Goal: Task Accomplishment & Management: Manage account settings

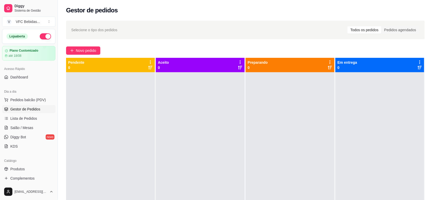
scroll to position [32, 0]
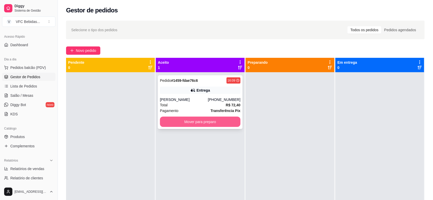
click at [177, 119] on button "Mover para preparo" at bounding box center [200, 122] width 81 height 10
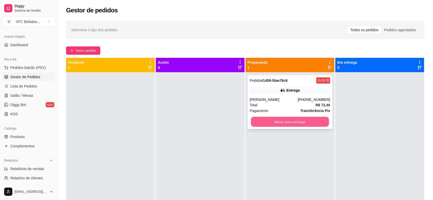
click at [261, 126] on button "Mover para entrega" at bounding box center [290, 122] width 78 height 10
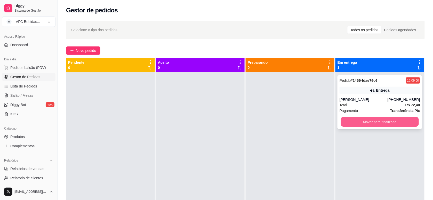
click at [407, 123] on button "Mover para finalizado" at bounding box center [380, 122] width 78 height 10
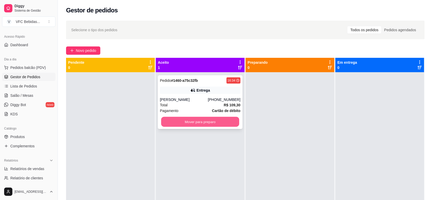
click at [192, 120] on button "Mover para preparo" at bounding box center [200, 122] width 78 height 10
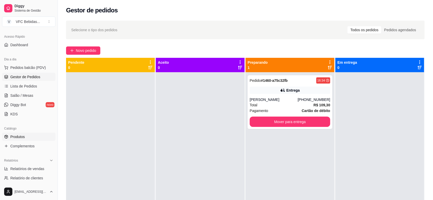
click at [27, 136] on link "Produtos" at bounding box center [28, 137] width 53 height 8
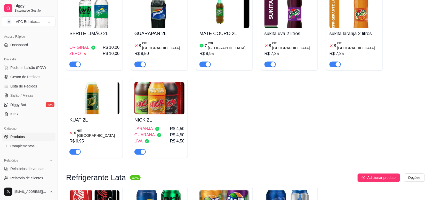
scroll to position [1420, 0]
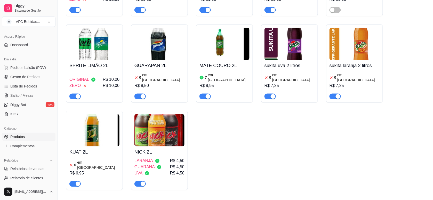
click at [207, 94] on div "button" at bounding box center [208, 96] width 5 height 5
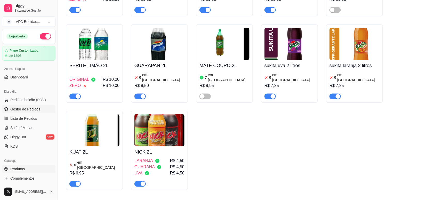
scroll to position [1259, 0]
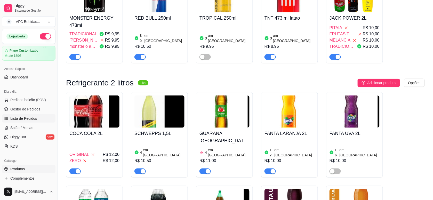
click at [29, 119] on span "Lista de Pedidos" at bounding box center [23, 118] width 27 height 5
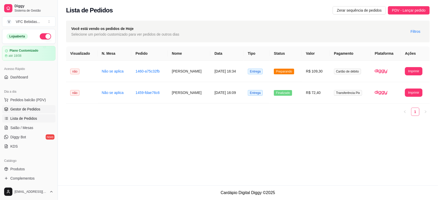
click at [32, 110] on span "Gestor de Pedidos" at bounding box center [25, 109] width 30 height 5
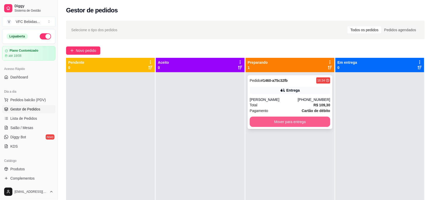
click at [309, 124] on button "Mover para entrega" at bounding box center [290, 122] width 81 height 10
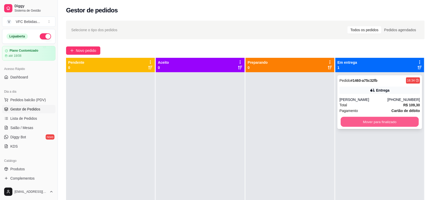
click at [347, 125] on button "Mover para finalizado" at bounding box center [380, 122] width 78 height 10
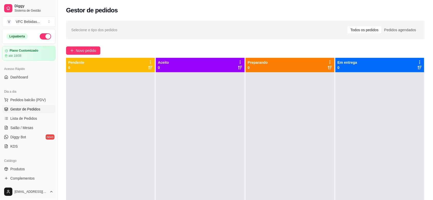
scroll to position [97, 0]
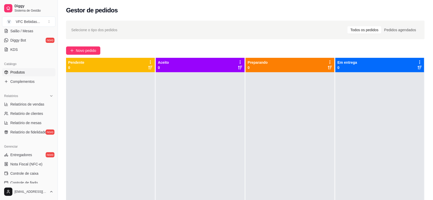
click at [25, 74] on span "Produtos" at bounding box center [17, 72] width 14 height 5
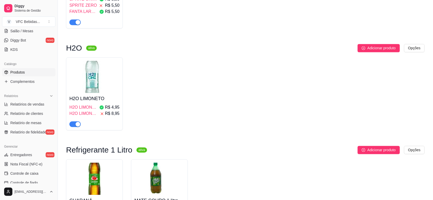
scroll to position [2066, 0]
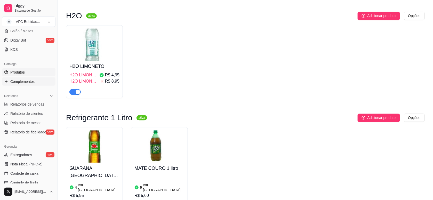
click at [20, 81] on span "Complementos" at bounding box center [22, 81] width 24 height 5
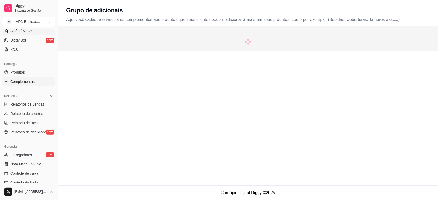
click at [14, 31] on span "Salão / Mesas" at bounding box center [21, 30] width 23 height 5
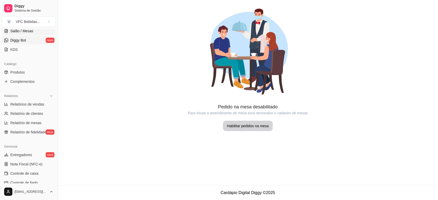
click at [16, 42] on span "Diggy Bot" at bounding box center [18, 40] width 16 height 5
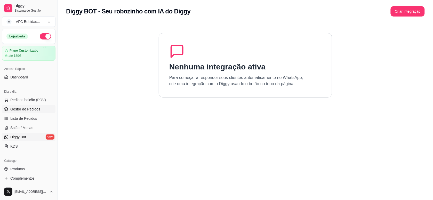
click at [23, 107] on span "Gestor de Pedidos" at bounding box center [25, 109] width 30 height 5
